Goal: Transaction & Acquisition: Purchase product/service

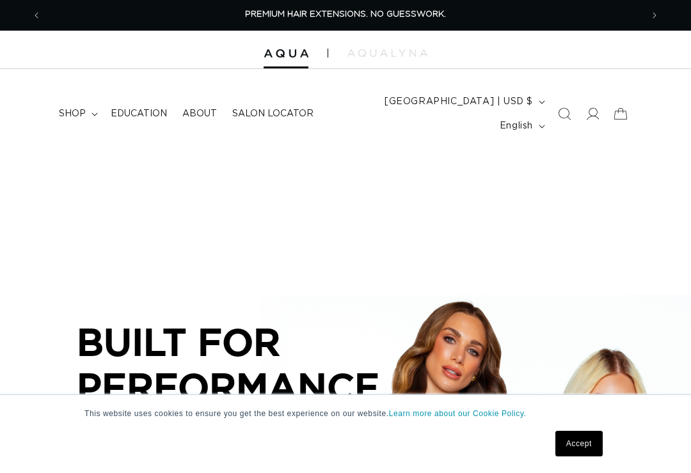
click at [579, 444] on link "Accept" at bounding box center [578, 444] width 47 height 26
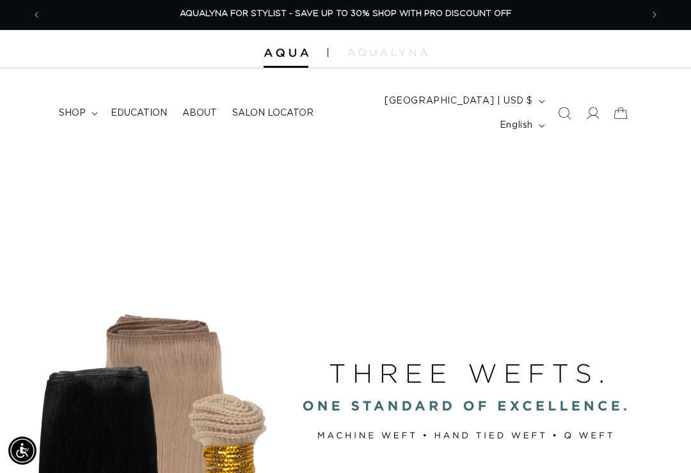
scroll to position [2, 0]
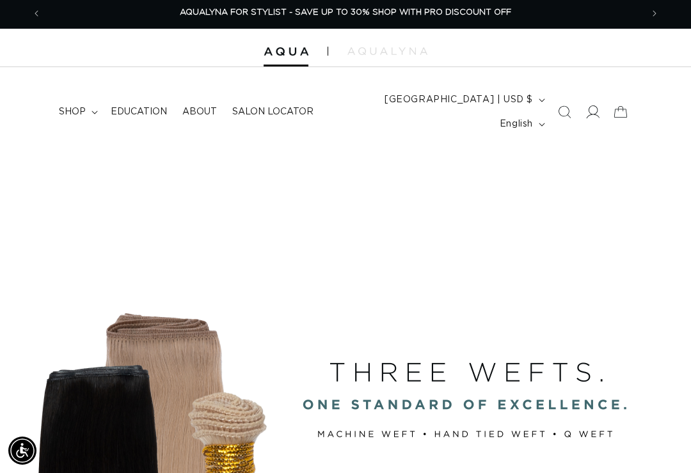
click at [589, 106] on icon at bounding box center [593, 112] width 13 height 13
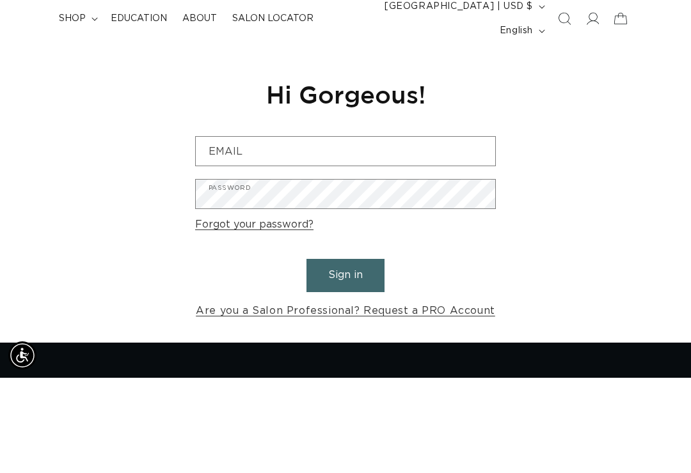
scroll to position [0, 600]
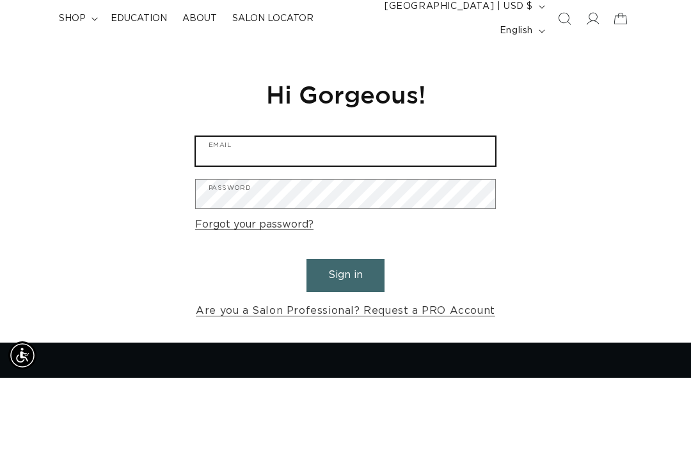
type input "sarakowalski.cuttingedge@gmail.com"
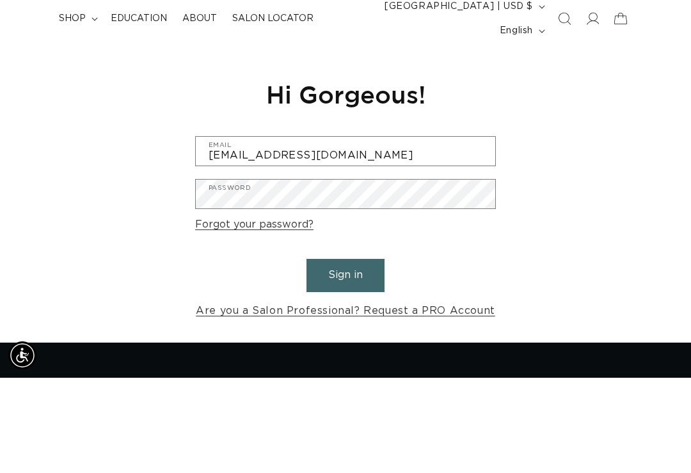
click at [346, 354] on button "Sign in" at bounding box center [345, 370] width 78 height 33
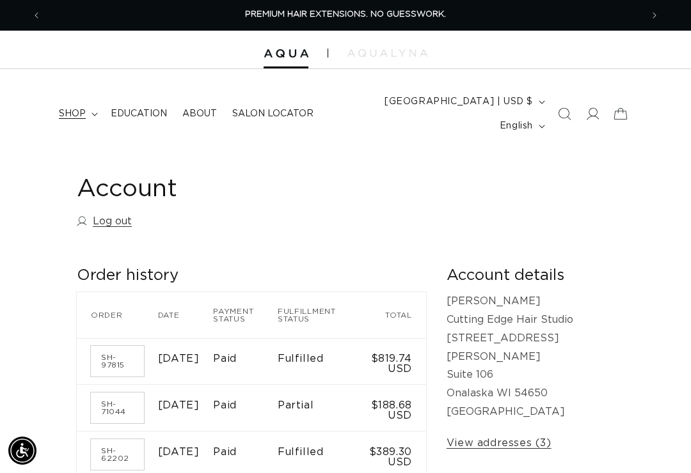
click at [85, 100] on summary "shop" at bounding box center [77, 113] width 52 height 27
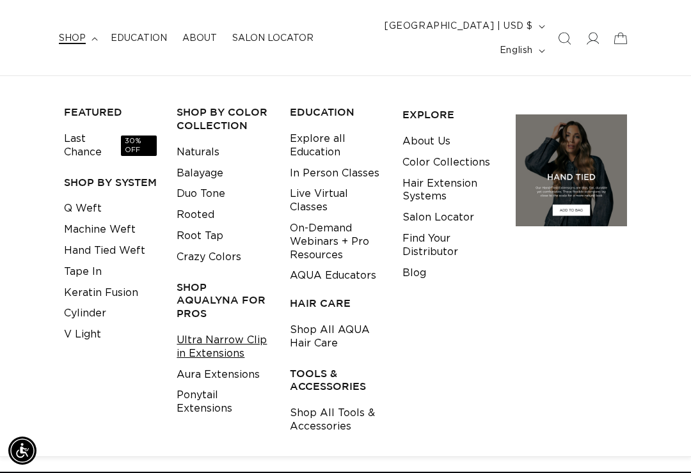
click at [242, 330] on link "Ultra Narrow Clip in Extensions" at bounding box center [223, 347] width 93 height 35
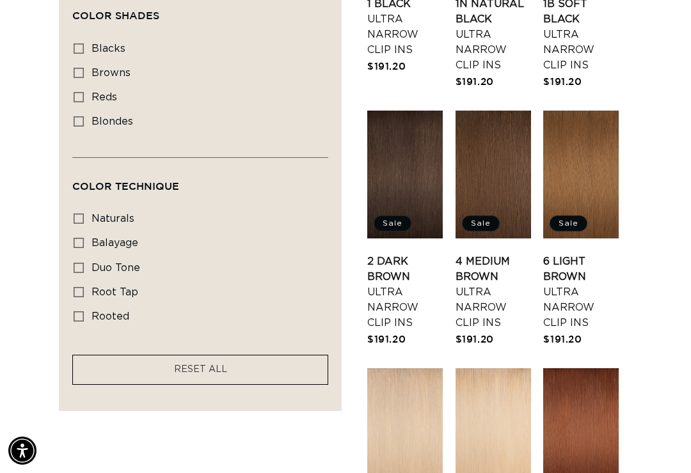
scroll to position [0, 1200]
click at [81, 288] on rect at bounding box center [78, 292] width 9 height 9
click at [81, 287] on input "root tap root tap (6 products)" at bounding box center [79, 292] width 10 height 10
checkbox input "true"
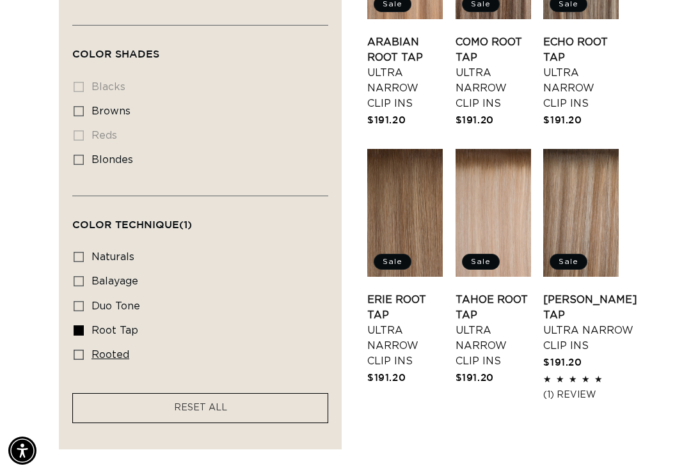
click at [86, 344] on label "rooted rooted (2 products)" at bounding box center [197, 356] width 246 height 24
click at [84, 350] on input "rooted rooted (2 products)" at bounding box center [79, 355] width 10 height 10
checkbox input "true"
click at [81, 326] on rect at bounding box center [78, 330] width 9 height 9
click at [81, 326] on input "root tap root tap (6 products)" at bounding box center [79, 331] width 10 height 10
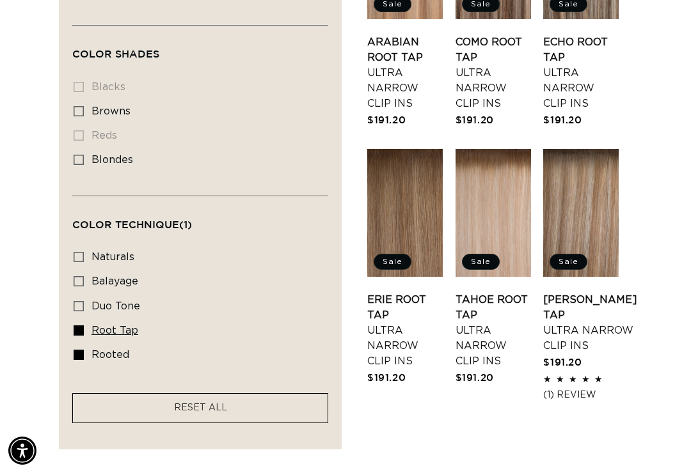
checkbox input "false"
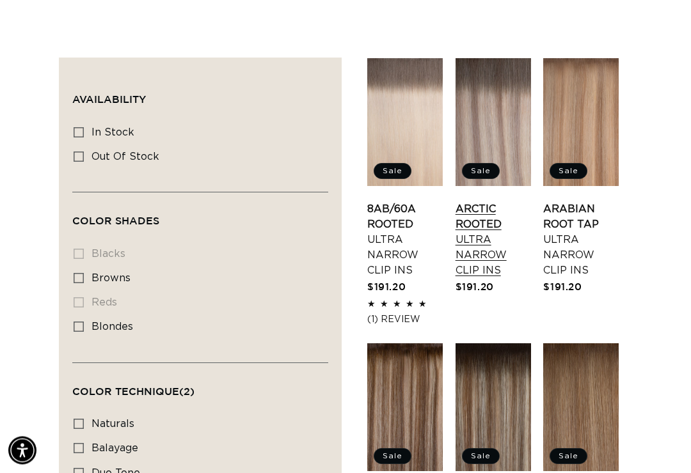
scroll to position [420, 0]
click at [497, 202] on link "Arctic Rooted Ultra Narrow Clip Ins" at bounding box center [494, 240] width 76 height 77
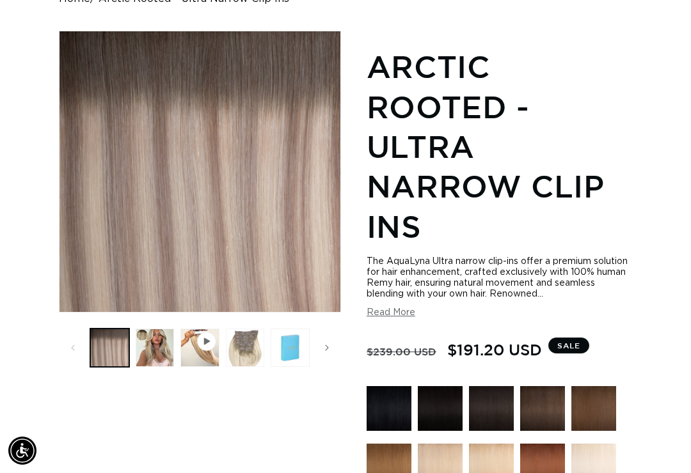
click at [245, 334] on button "Load image 3 in gallery view" at bounding box center [245, 348] width 39 height 39
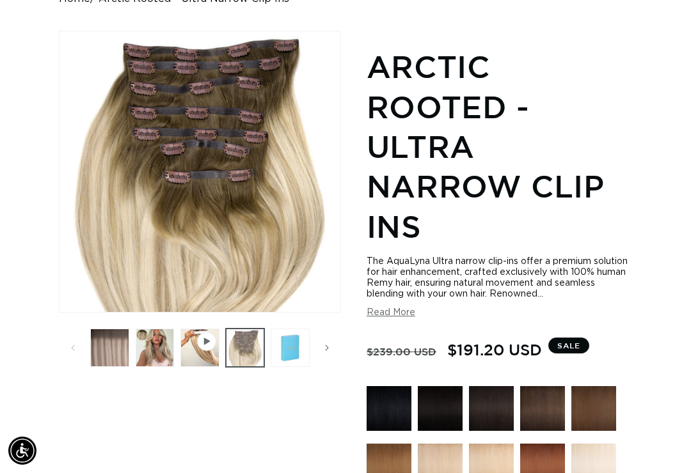
scroll to position [0, 1200]
click at [401, 308] on button "Read More" at bounding box center [391, 313] width 49 height 11
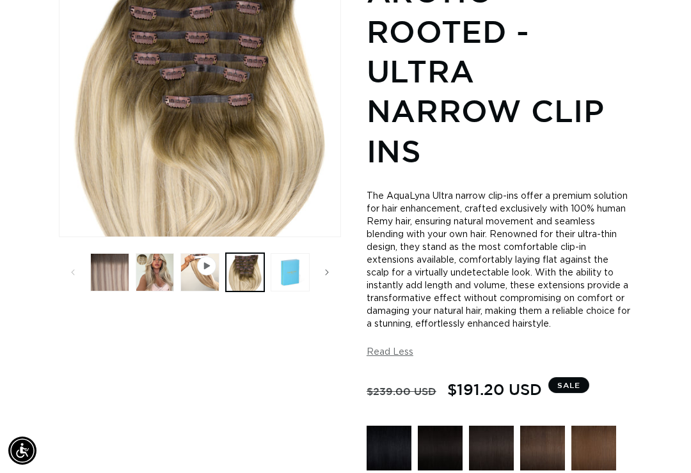
scroll to position [0, 0]
click at [218, 253] on button "Play video 1 in gallery view" at bounding box center [199, 272] width 39 height 39
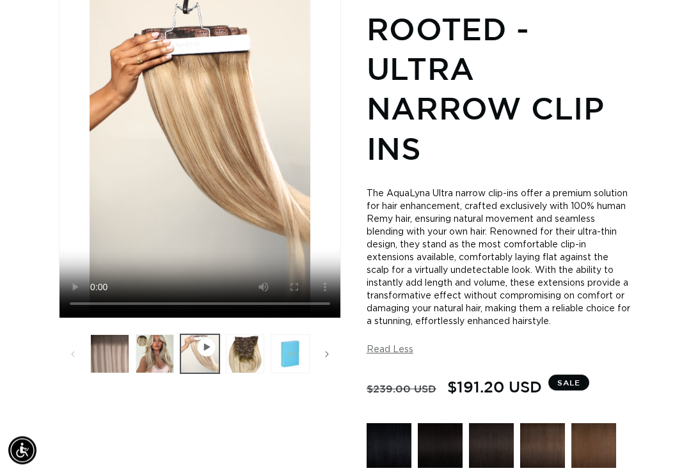
scroll to position [244, 0]
click at [295, 357] on button "Load image 4 in gallery view" at bounding box center [290, 354] width 39 height 39
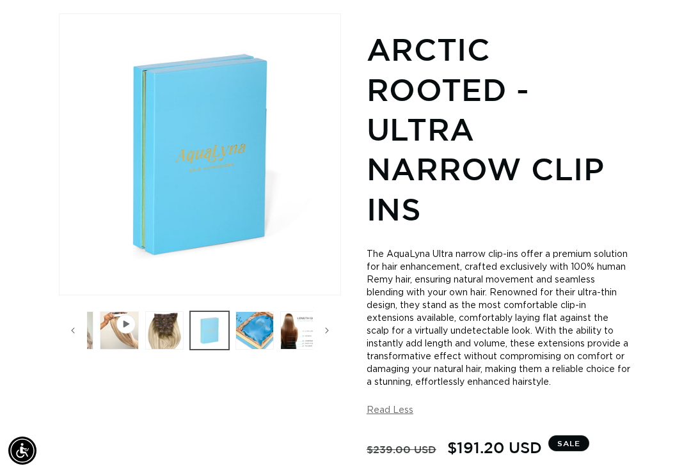
scroll to position [0, 0]
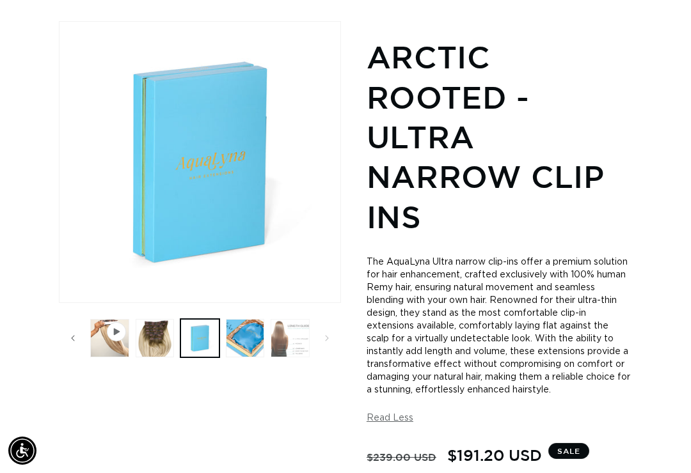
click at [298, 325] on button "Load image 6 in gallery view" at bounding box center [290, 338] width 39 height 39
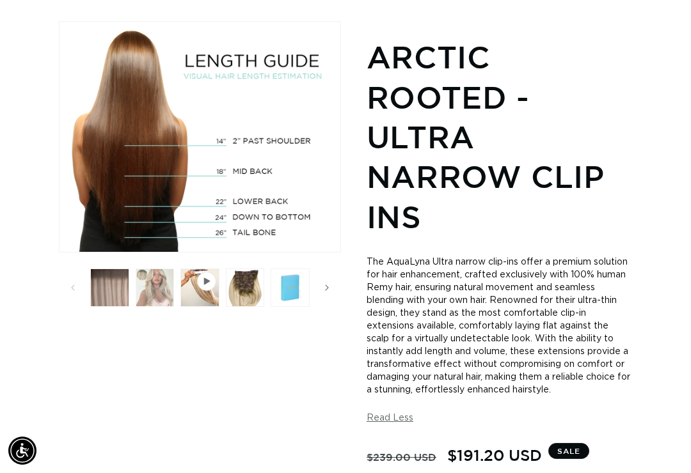
click at [166, 270] on button "Load image 2 in gallery view" at bounding box center [155, 288] width 39 height 39
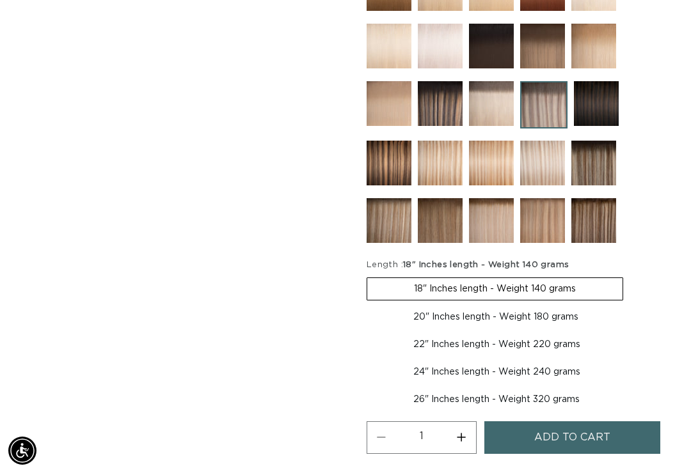
click at [569, 312] on label "20" Inches length - Weight 180 grams Variant sold out or unavailable" at bounding box center [496, 317] width 259 height 22
click at [630, 276] on input "20" Inches length - Weight 180 grams Variant sold out or unavailable" at bounding box center [630, 275] width 1 height 1
radio input "true"
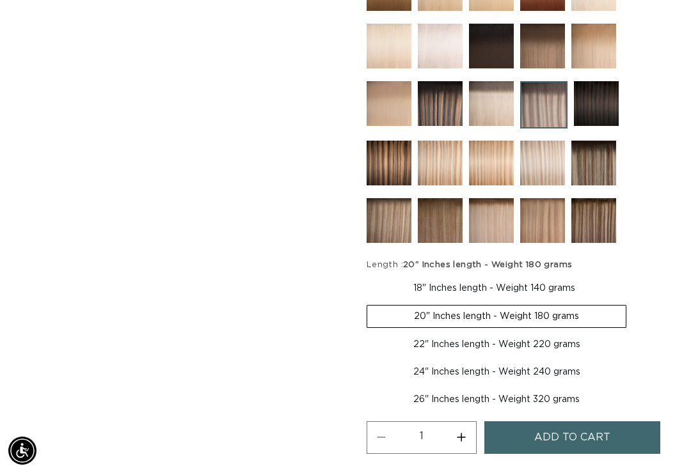
click at [619, 423] on button "Add to cart" at bounding box center [572, 438] width 177 height 33
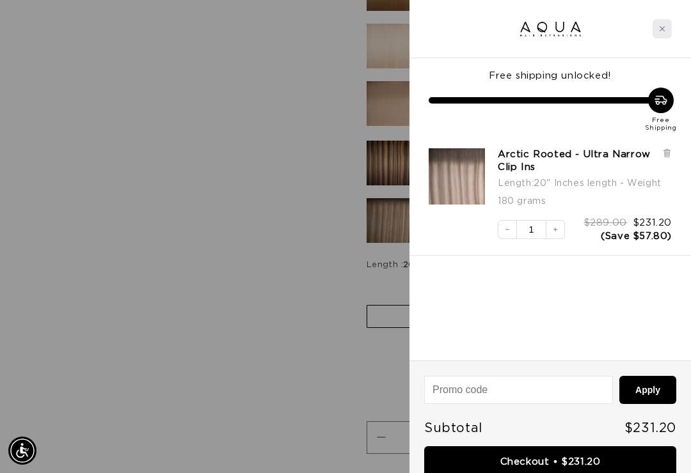
click at [657, 26] on div "Close cart" at bounding box center [662, 28] width 19 height 19
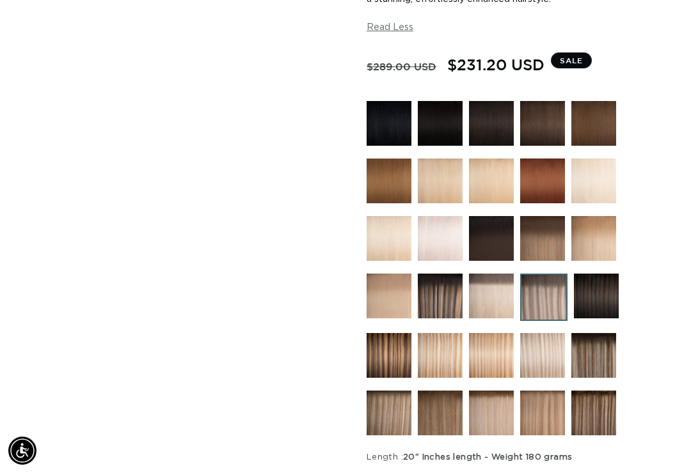
click at [604, 347] on img at bounding box center [593, 355] width 45 height 45
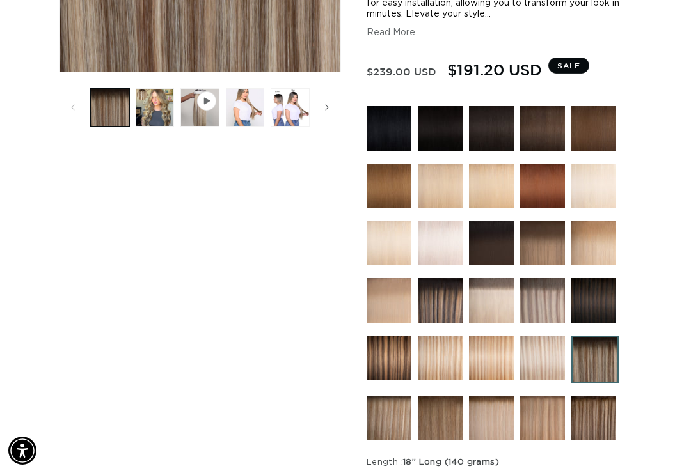
click at [483, 289] on img at bounding box center [491, 300] width 45 height 45
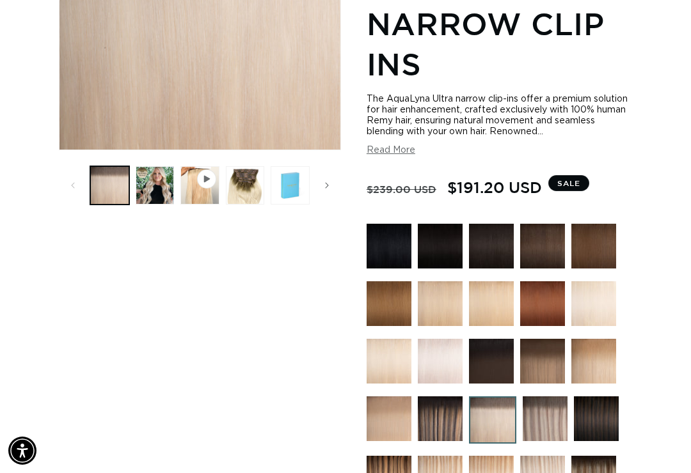
scroll to position [340, 0]
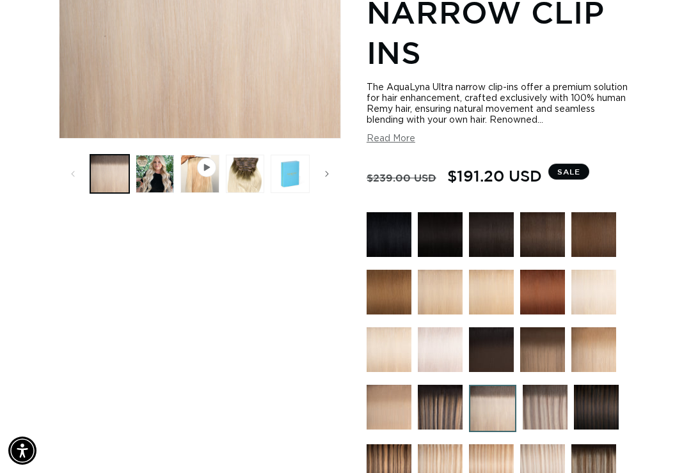
click at [555, 393] on img at bounding box center [545, 407] width 45 height 45
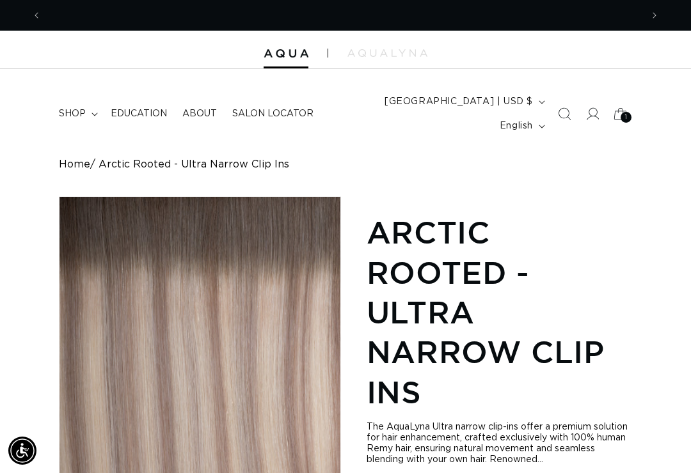
scroll to position [0, 600]
click at [216, 159] on span "Arctic Rooted - Ultra Narrow Clip Ins" at bounding box center [194, 165] width 191 height 12
click at [81, 159] on link "Home" at bounding box center [74, 165] width 31 height 12
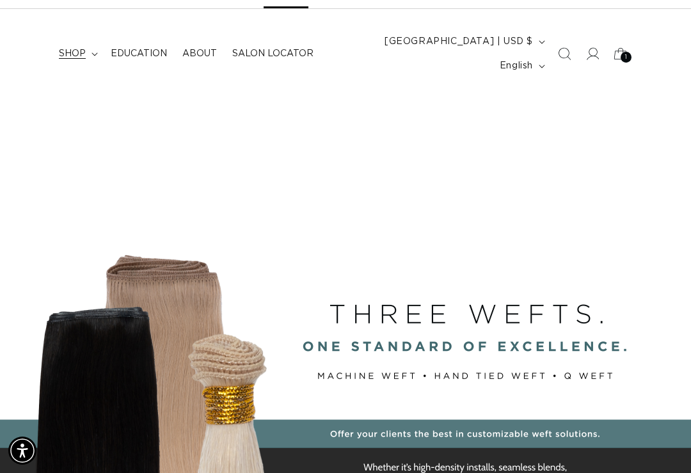
click at [71, 48] on span "shop" at bounding box center [72, 54] width 27 height 12
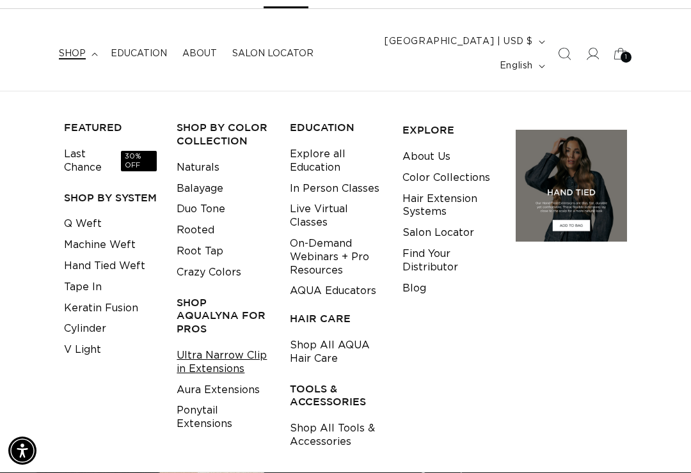
click at [225, 346] on link "Ultra Narrow Clip in Extensions" at bounding box center [223, 363] width 93 height 35
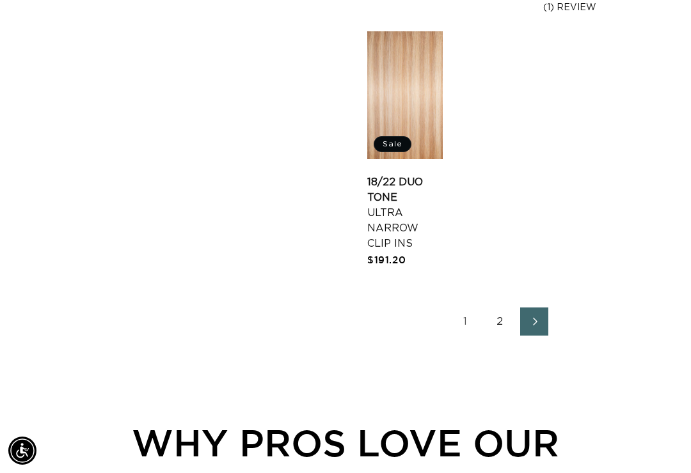
scroll to position [1868, 0]
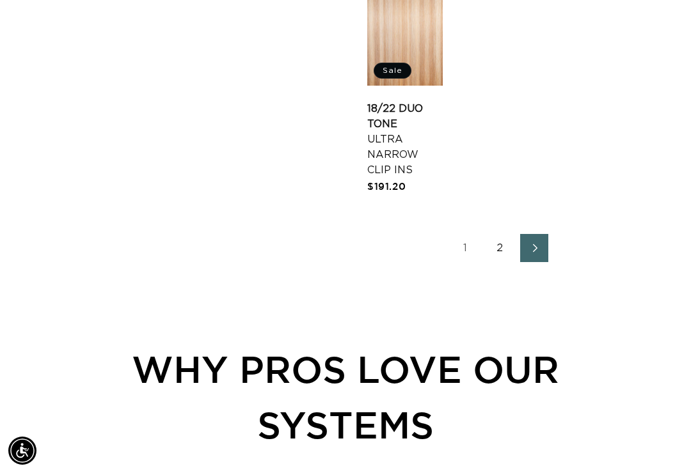
click at [544, 234] on link "Next page" at bounding box center [534, 248] width 28 height 28
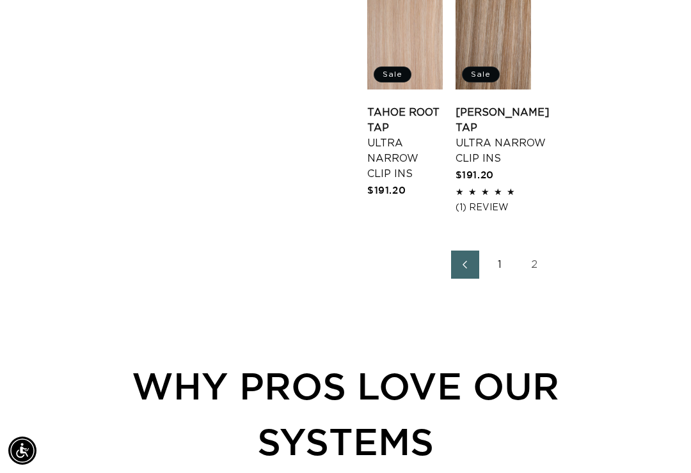
scroll to position [0, 1200]
click at [546, 257] on link "2" at bounding box center [534, 265] width 28 height 28
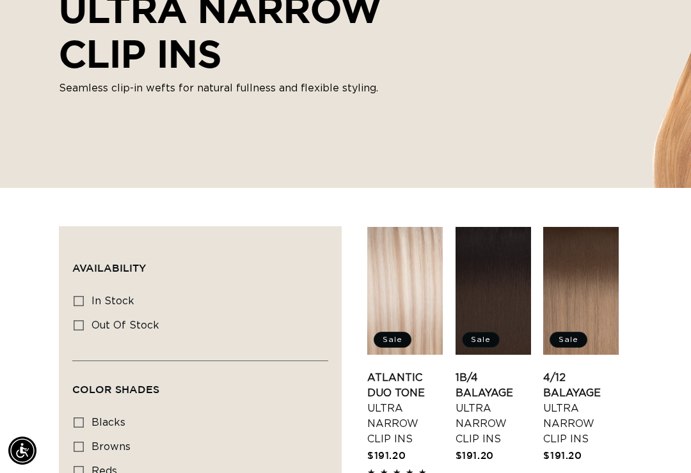
scroll to position [0, 600]
